Goal: Go to known website: Access a specific website the user already knows

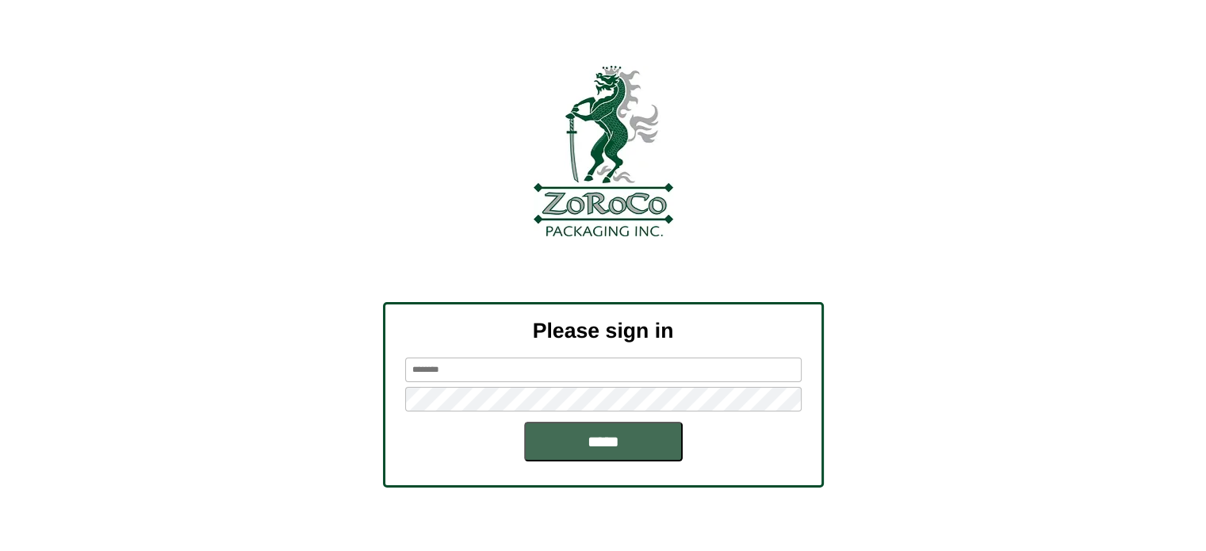
type input "********"
click at [630, 436] on input "*****" at bounding box center [603, 442] width 159 height 40
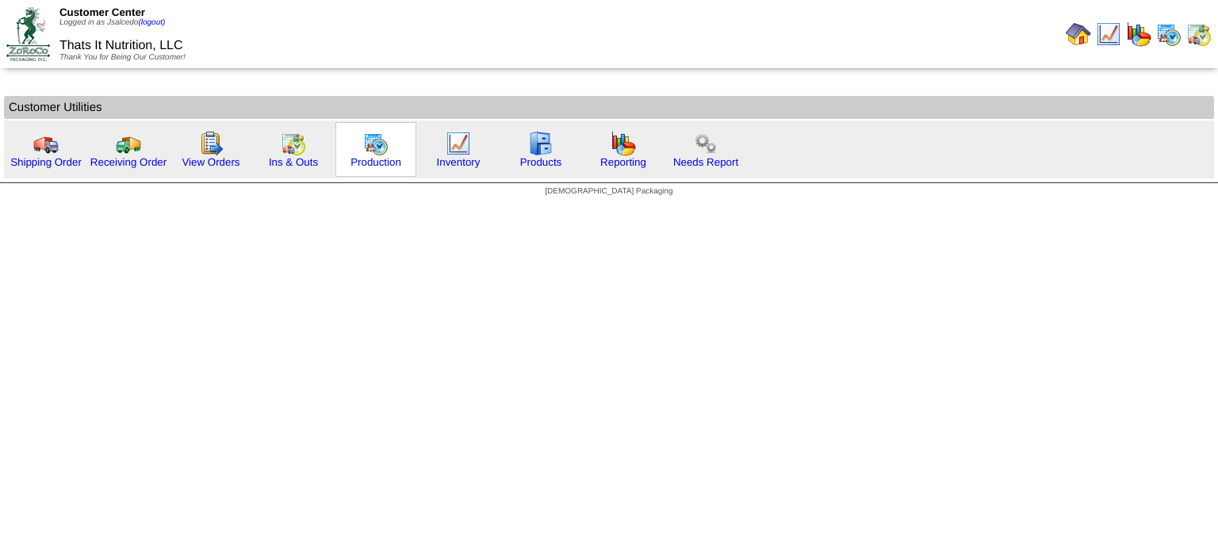
click at [369, 153] on img at bounding box center [375, 143] width 25 height 25
